Goal: Check status: Check status

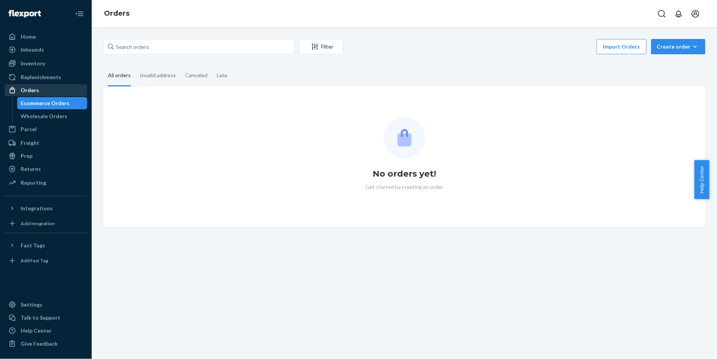
click at [44, 92] on div "Orders" at bounding box center [45, 90] width 81 height 11
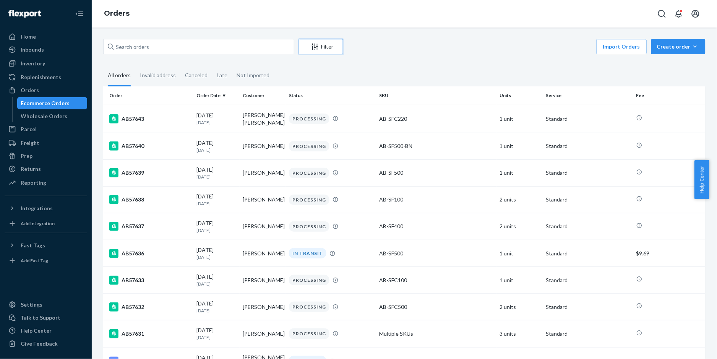
click at [311, 52] on button "Filter" at bounding box center [321, 46] width 44 height 15
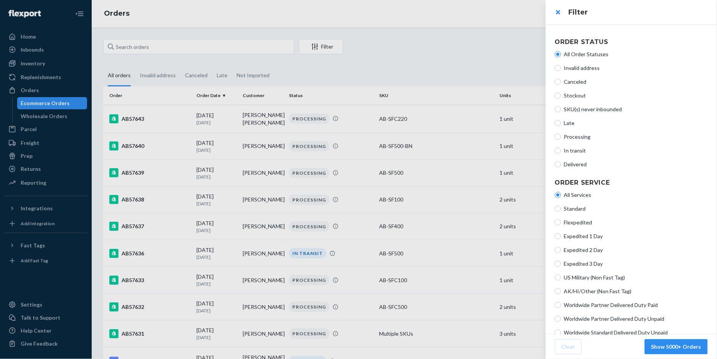
click at [581, 151] on span "In transit" at bounding box center [636, 151] width 144 height 8
click at [561, 151] on input "In transit" at bounding box center [558, 151] width 6 height 6
radio input "true"
radio input "false"
click at [664, 349] on button "Show 619 Orders" at bounding box center [679, 346] width 57 height 15
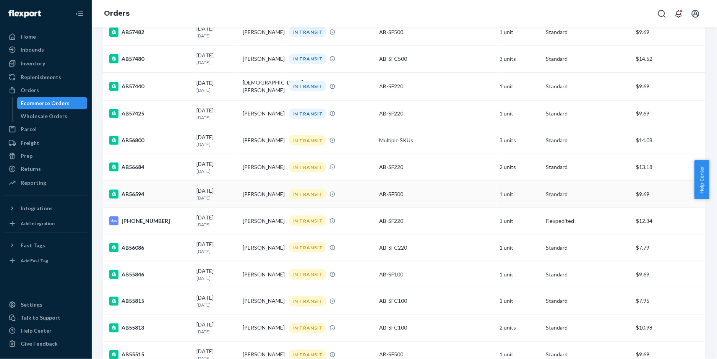
scroll to position [1121, 0]
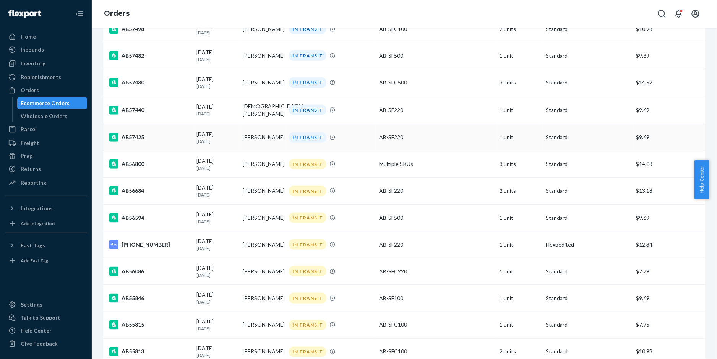
click at [134, 140] on div "AB57425" at bounding box center [149, 137] width 81 height 9
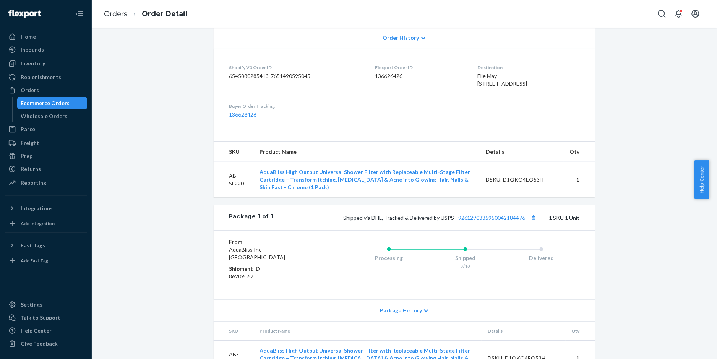
scroll to position [155, 0]
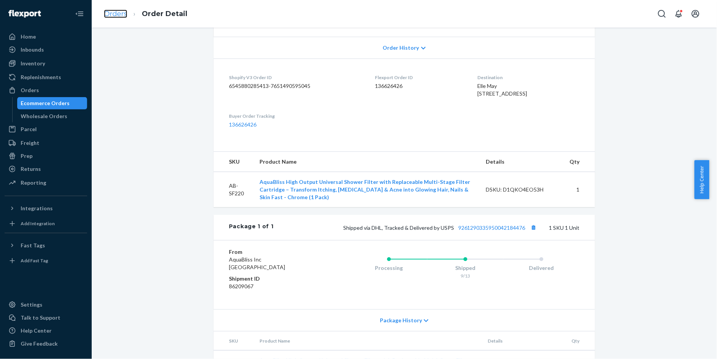
click at [111, 15] on link "Orders" at bounding box center [115, 14] width 23 height 8
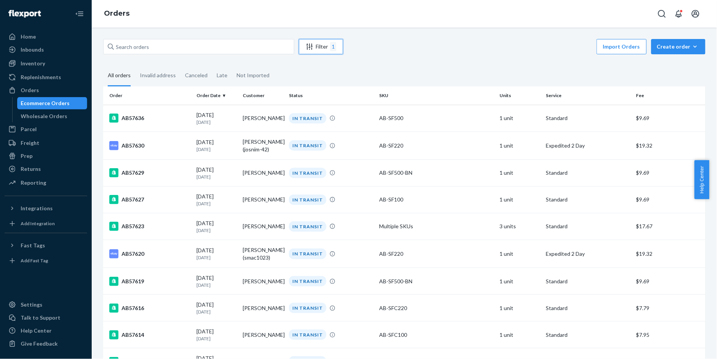
click at [317, 52] on button "Filter 1" at bounding box center [321, 46] width 44 height 15
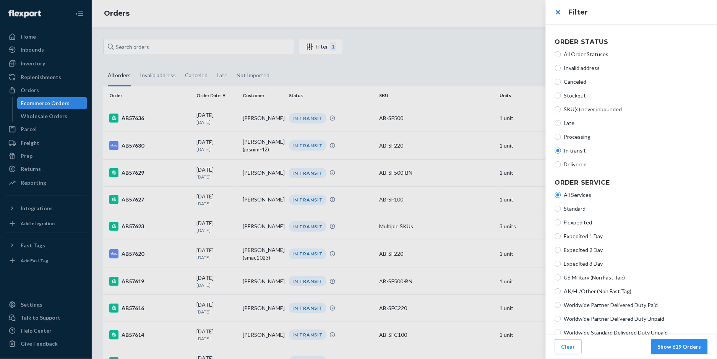
click at [581, 55] on span "All Order Statuses" at bounding box center [636, 54] width 144 height 8
click at [561, 55] on input "All Order Statuses" at bounding box center [558, 54] width 6 height 6
radio input "true"
radio input "false"
click at [670, 347] on button "Show 5000+ Orders" at bounding box center [676, 346] width 63 height 15
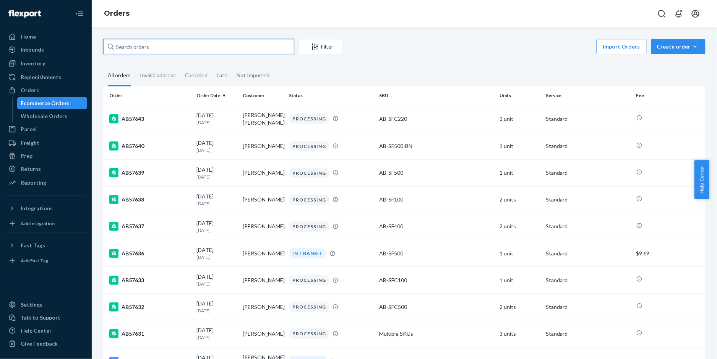
click at [193, 49] on input "text" at bounding box center [198, 46] width 191 height 15
paste input "AB56800"
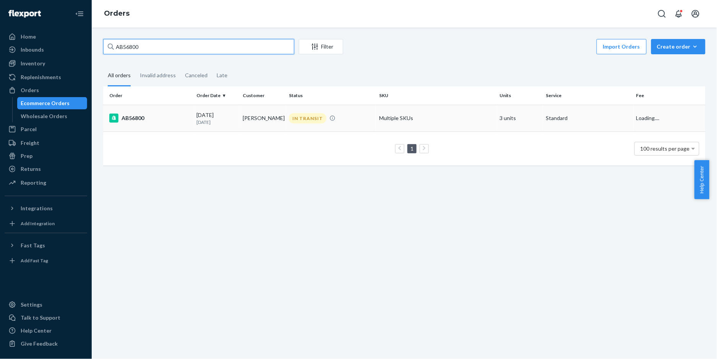
type input "AB56800"
click at [137, 115] on div "AB56800" at bounding box center [149, 118] width 81 height 9
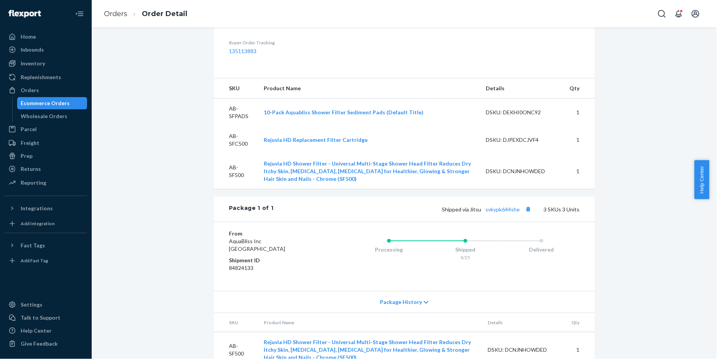
scroll to position [325, 0]
